Goal: Information Seeking & Learning: Learn about a topic

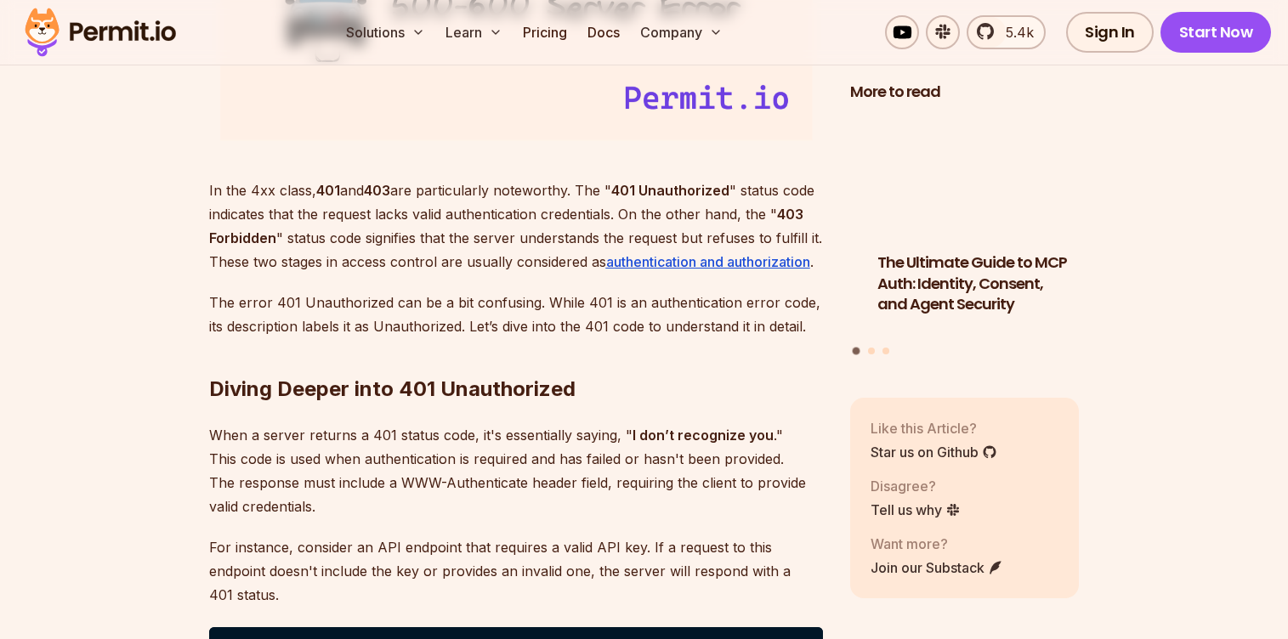
scroll to position [2320, 0]
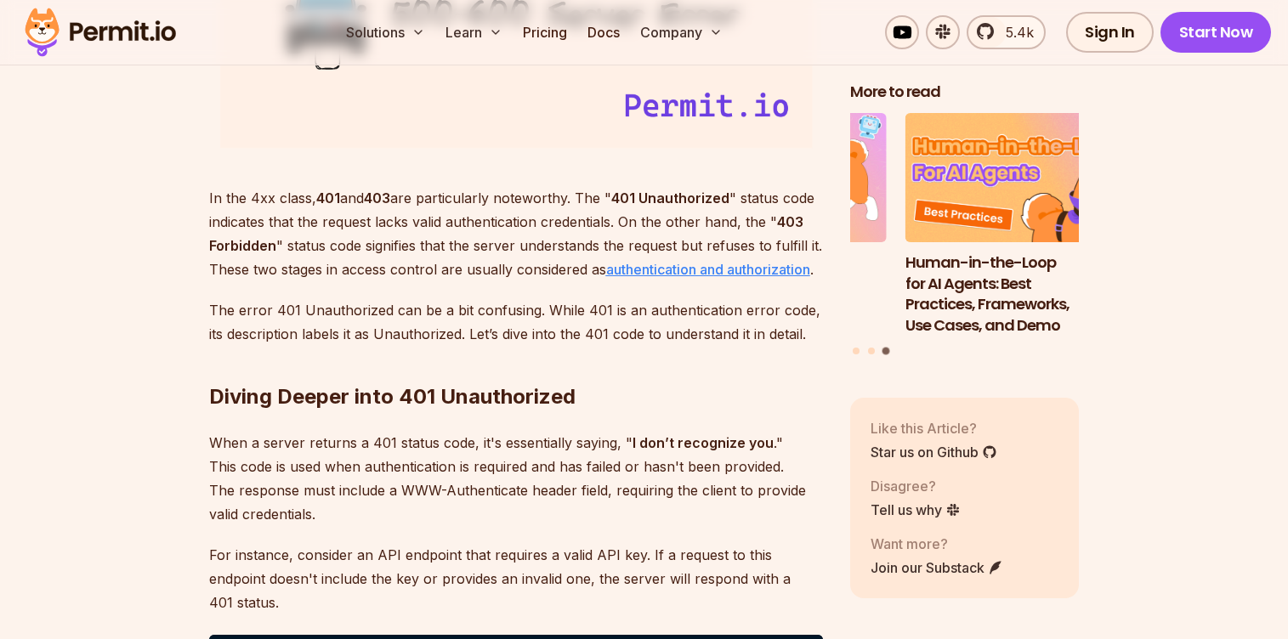
click at [671, 268] on u "authentication and authorization" at bounding box center [708, 269] width 204 height 17
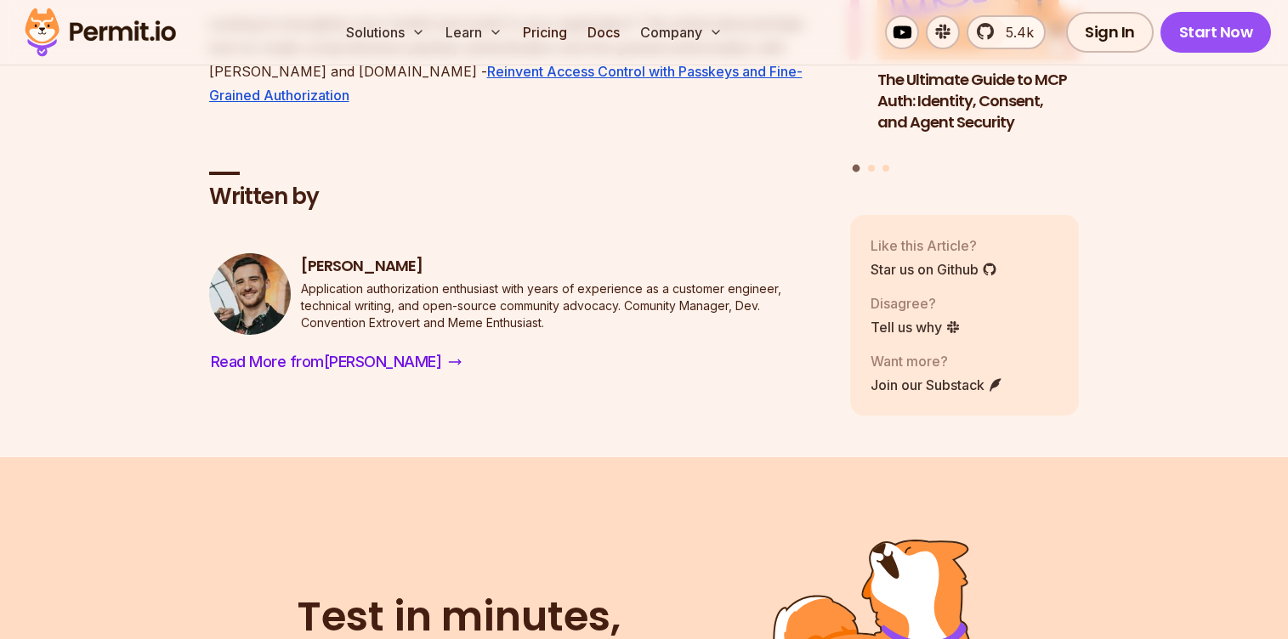
scroll to position [3455, 0]
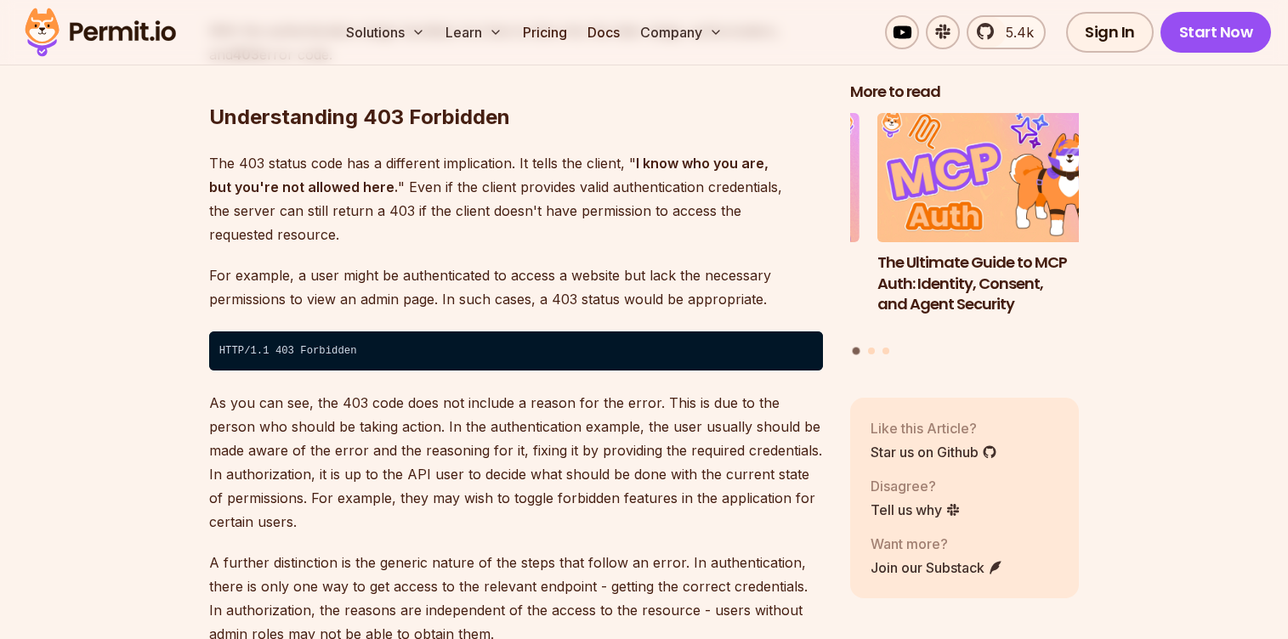
scroll to position [3000, 0]
